Goal: Navigation & Orientation: Find specific page/section

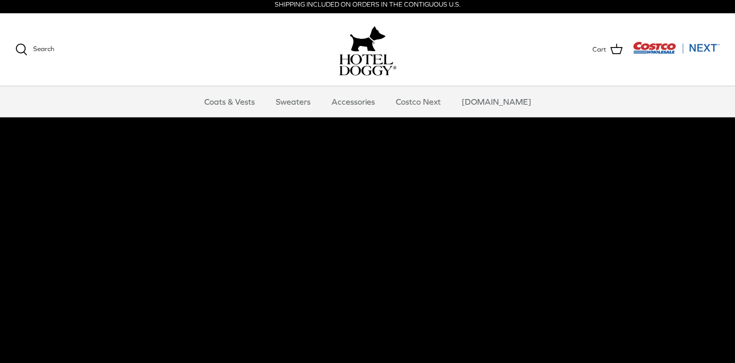
scroll to position [5, 0]
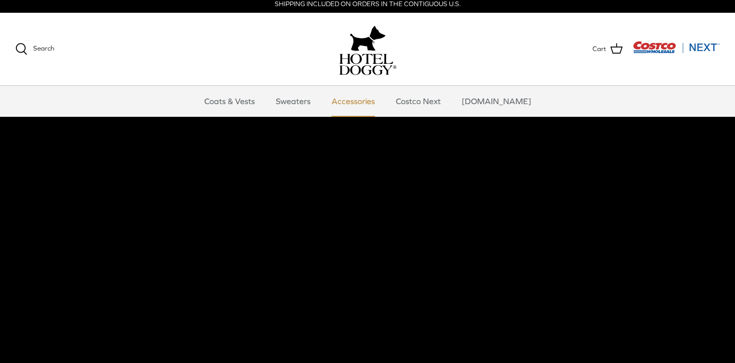
click at [369, 103] on link "Accessories" at bounding box center [353, 101] width 62 height 31
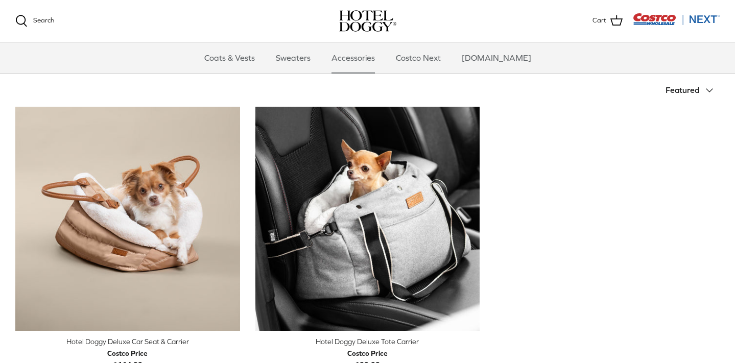
scroll to position [113, 0]
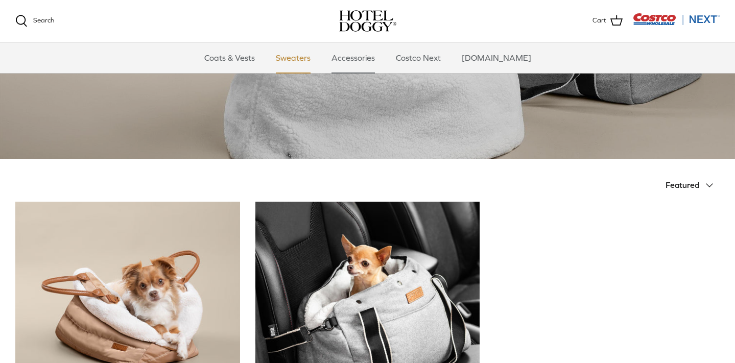
click at [306, 60] on link "Sweaters" at bounding box center [292, 57] width 53 height 31
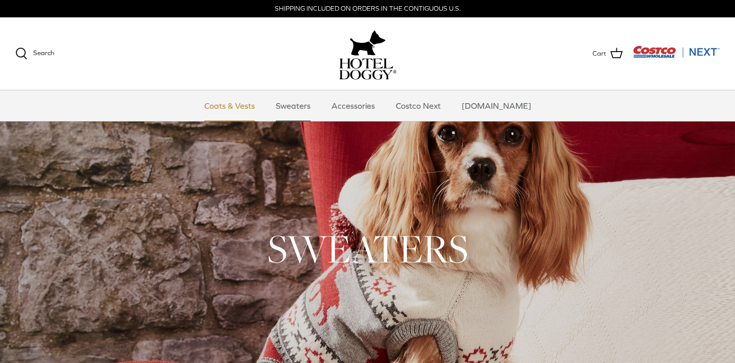
click at [255, 108] on link "Coats & Vests" at bounding box center [229, 105] width 69 height 31
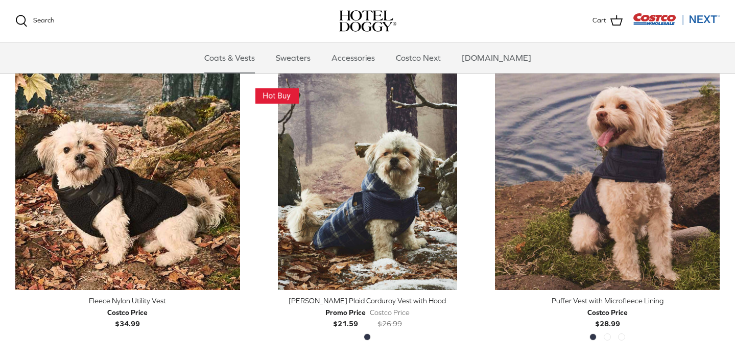
scroll to position [1108, 0]
